Goal: Communication & Community: Ask a question

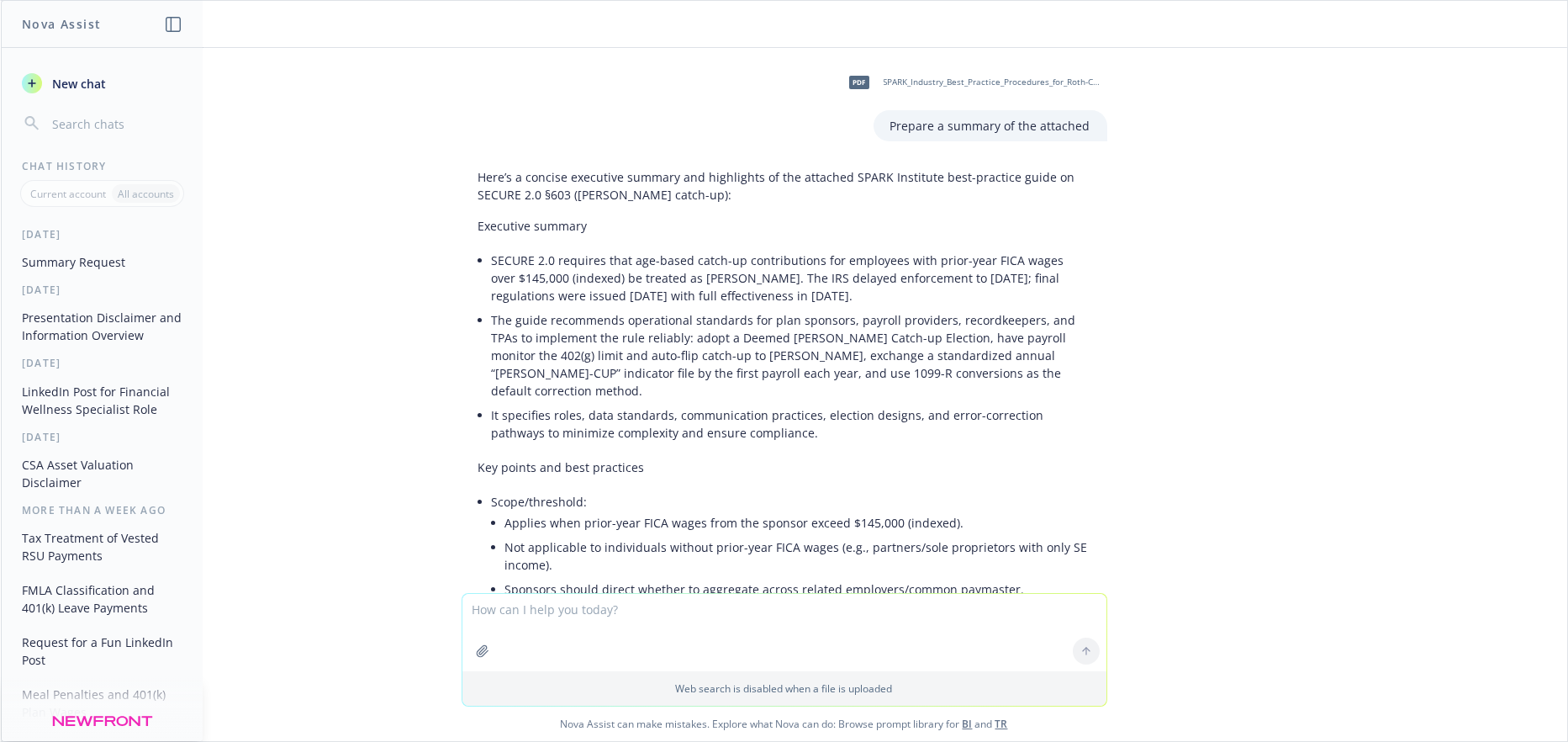
scroll to position [1445, 0]
